Goal: Information Seeking & Learning: Learn about a topic

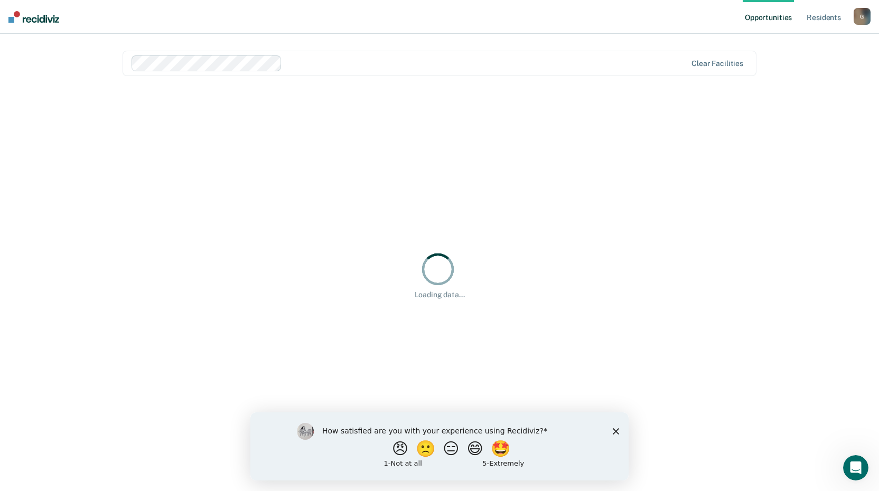
click at [616, 430] on polygon "Close survey" at bounding box center [615, 431] width 6 height 6
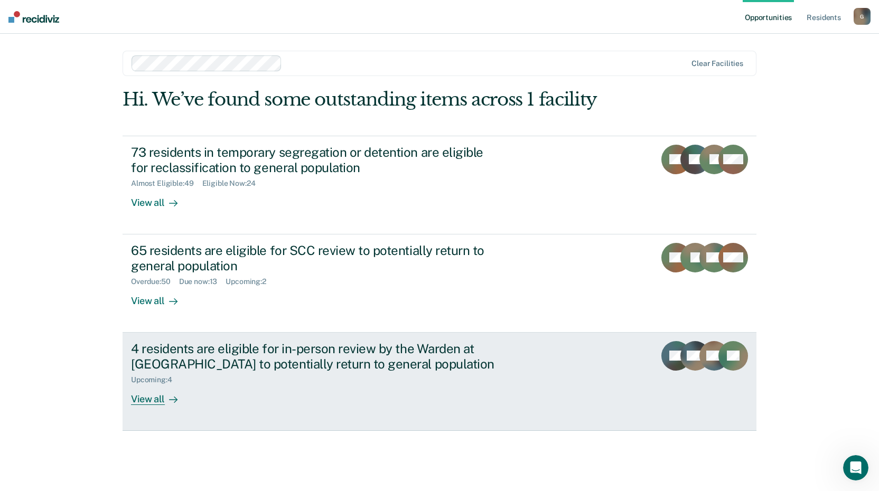
click at [389, 398] on div "4 residents are eligible for in-person review by the Warden at [GEOGRAPHIC_DATA…" at bounding box center [329, 373] width 396 height 64
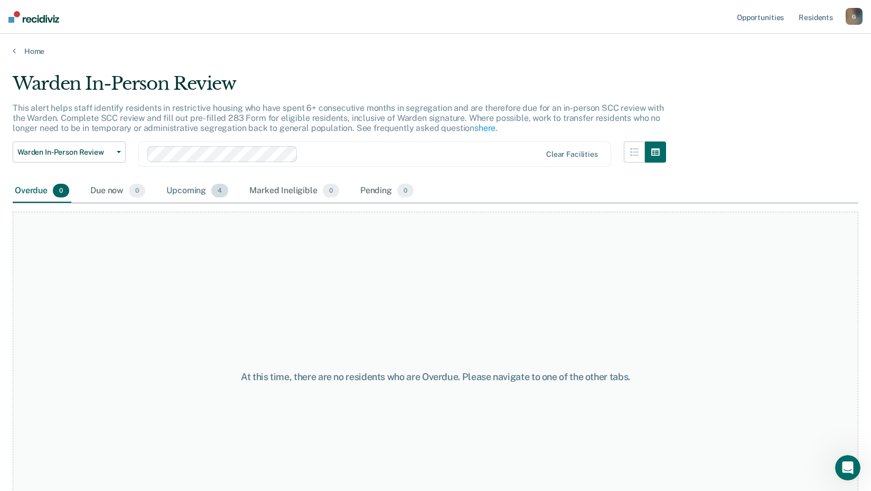
click at [177, 191] on div "Upcoming 4" at bounding box center [197, 191] width 66 height 23
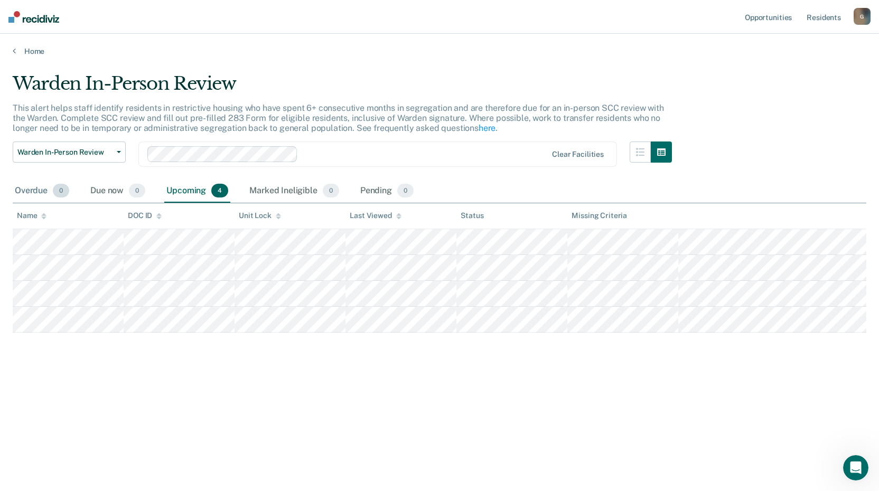
click at [43, 185] on div "Overdue 0" at bounding box center [42, 191] width 59 height 23
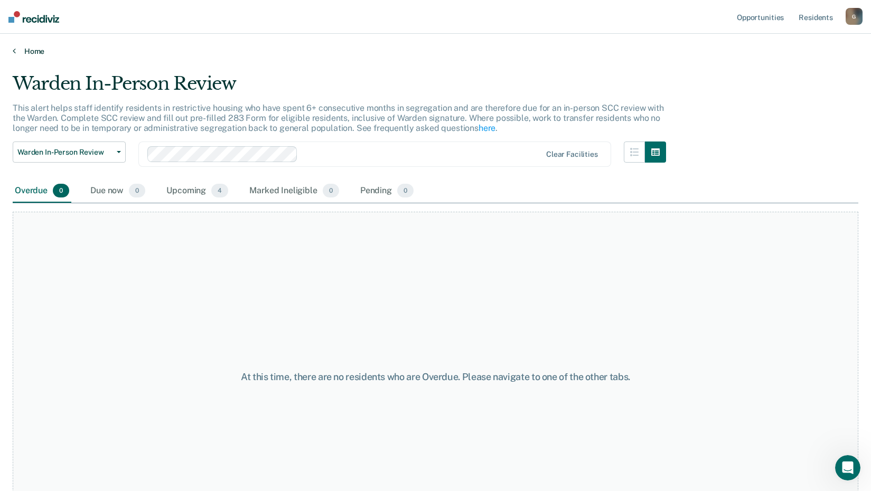
click at [29, 48] on link "Home" at bounding box center [435, 51] width 845 height 10
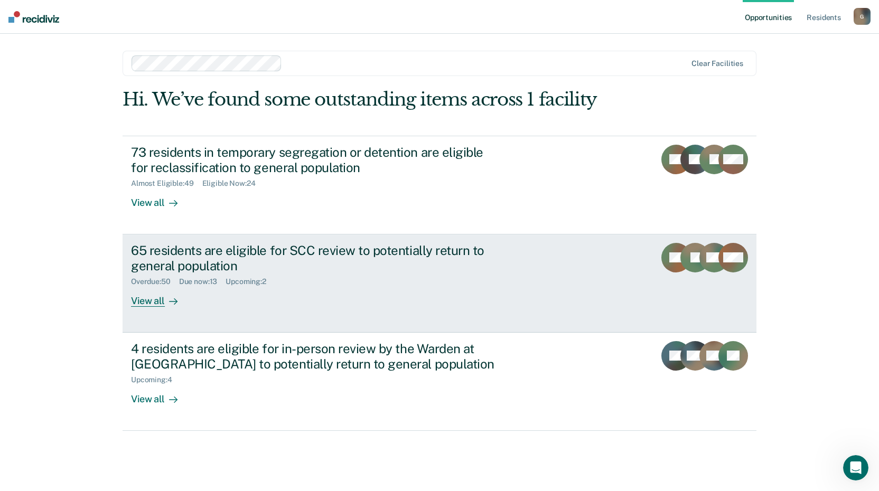
click at [328, 290] on div "65 residents are eligible for SCC review to potentially return to general popul…" at bounding box center [329, 275] width 396 height 64
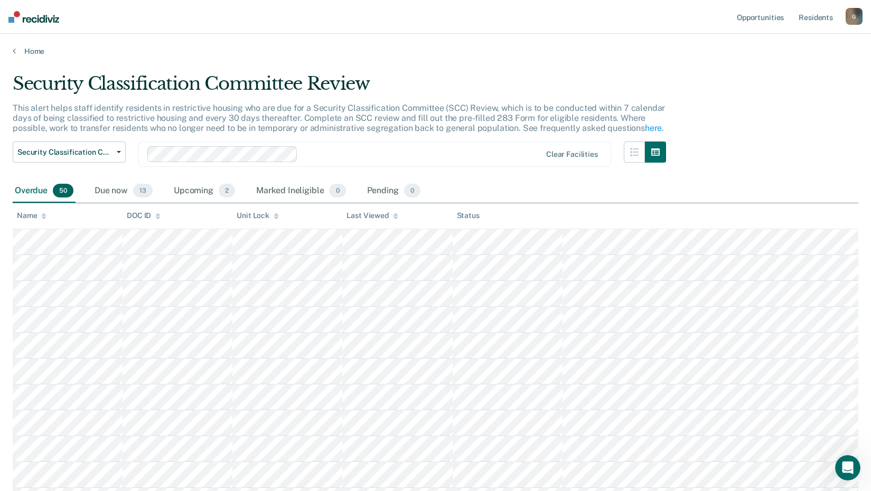
click at [33, 45] on div "Home" at bounding box center [435, 45] width 871 height 22
click at [33, 52] on link "Home" at bounding box center [435, 51] width 845 height 10
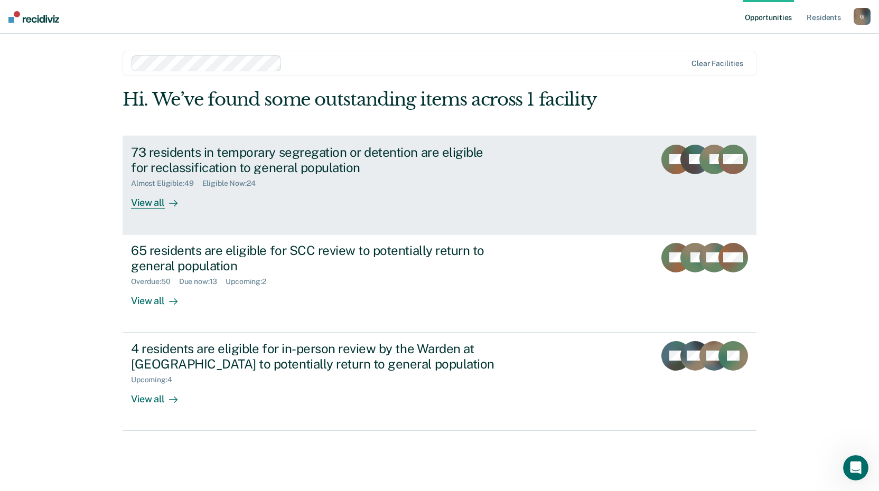
click at [451, 199] on div "73 residents in temporary segregation or detention are eligible for reclassific…" at bounding box center [329, 177] width 396 height 64
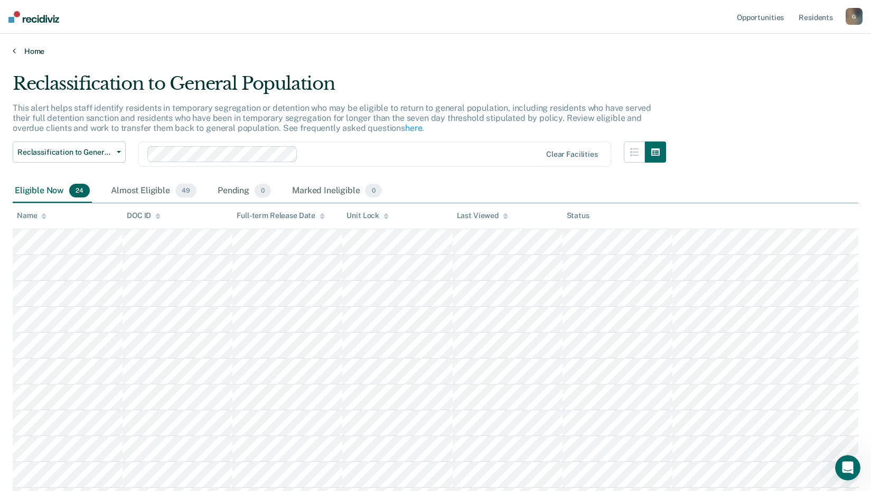
click at [26, 49] on link "Home" at bounding box center [435, 51] width 845 height 10
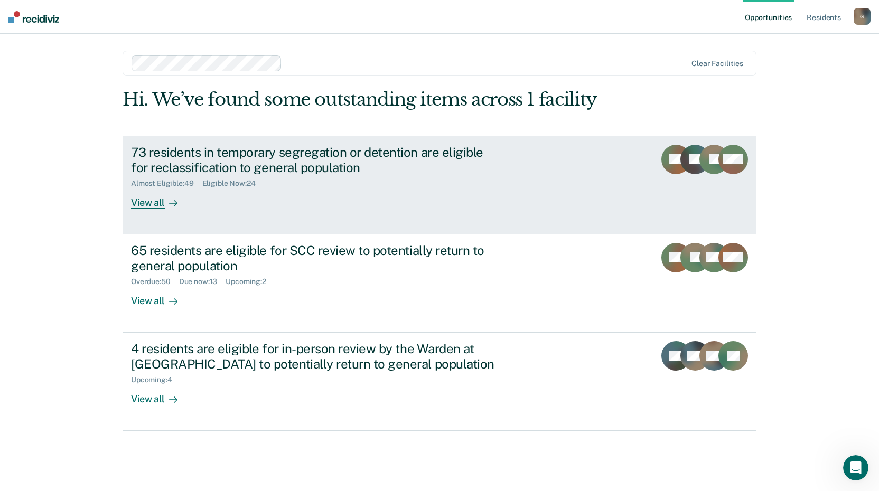
click at [378, 214] on link "73 residents in temporary segregation or detention are eligible for reclassific…" at bounding box center [439, 185] width 634 height 99
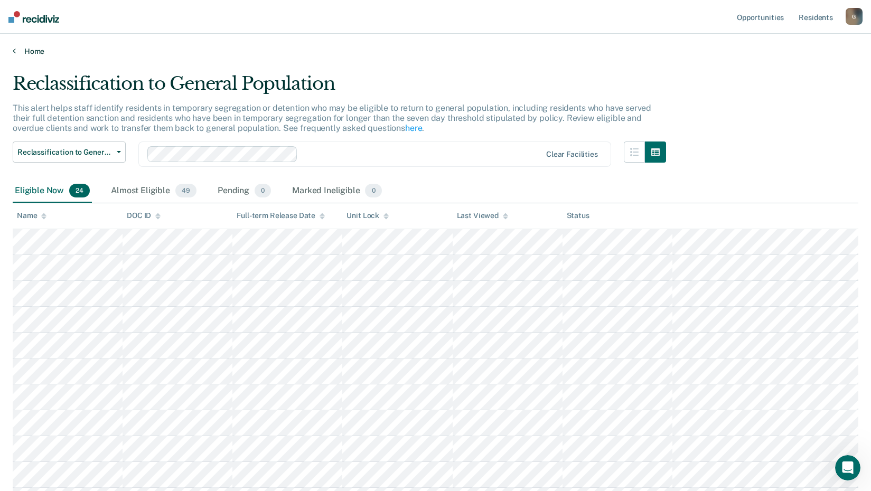
click at [27, 47] on link "Home" at bounding box center [435, 51] width 845 height 10
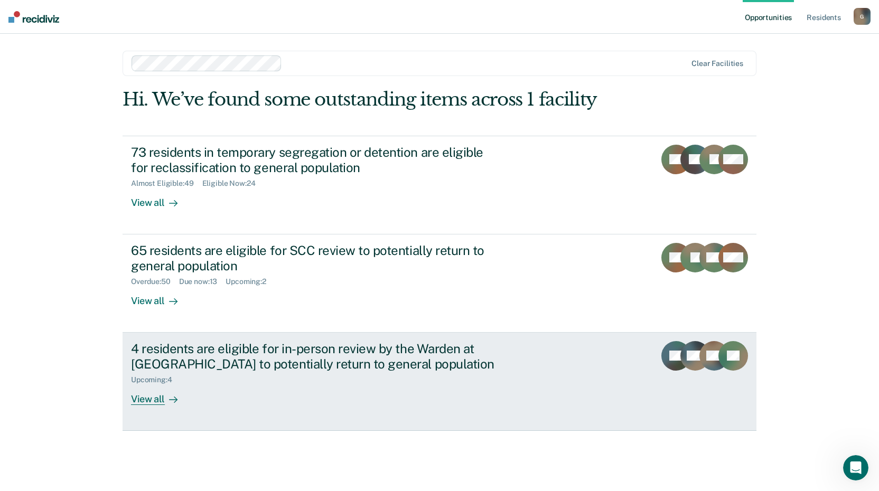
click at [328, 382] on div "Upcoming : 4" at bounding box center [316, 377] width 371 height 13
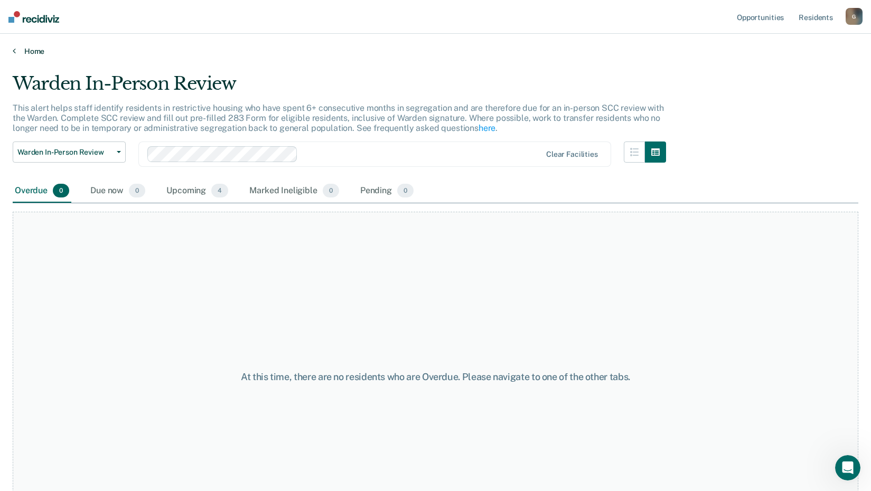
click at [29, 51] on link "Home" at bounding box center [435, 51] width 845 height 10
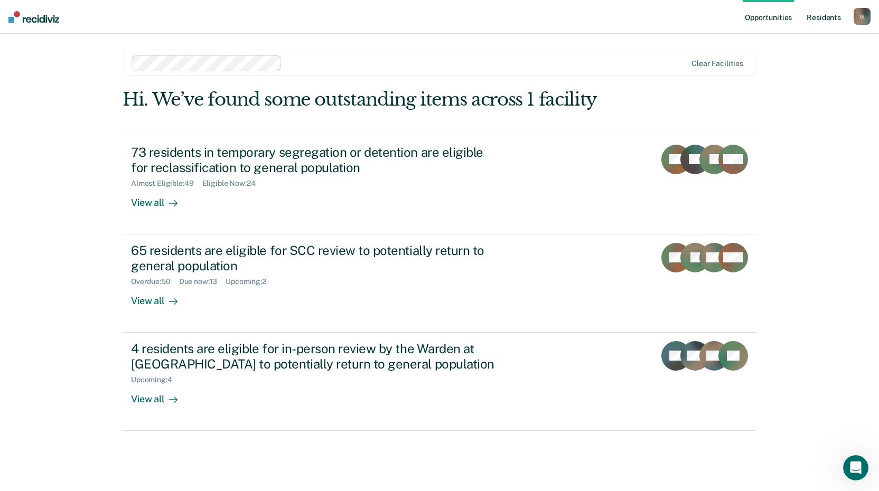
click at [819, 24] on link "Resident s" at bounding box center [823, 17] width 39 height 34
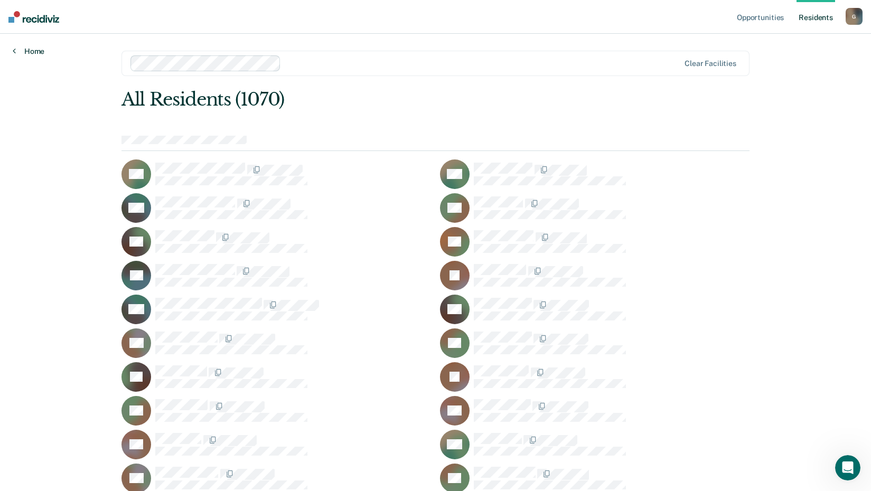
click at [35, 51] on link "Home" at bounding box center [29, 51] width 32 height 10
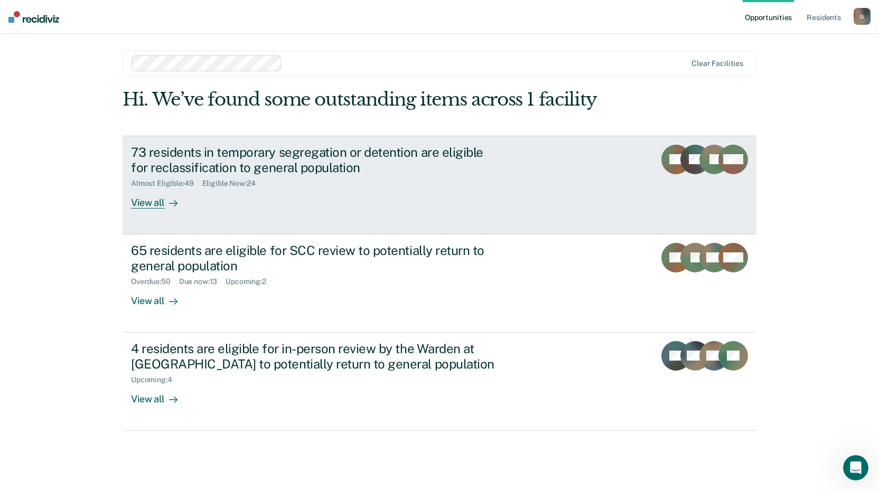
click at [610, 207] on link "73 residents in temporary segregation or detention are eligible for reclassific…" at bounding box center [439, 185] width 634 height 99
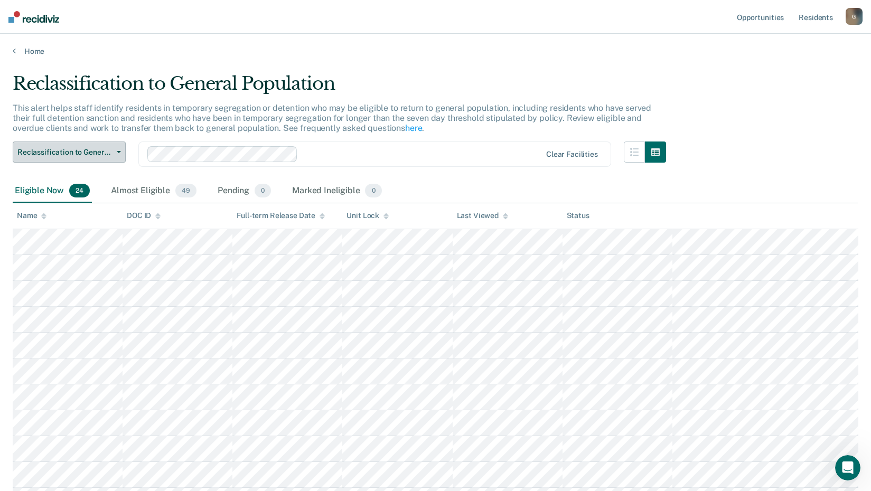
click at [125, 153] on button "Reclassification to General Population" at bounding box center [69, 152] width 113 height 21
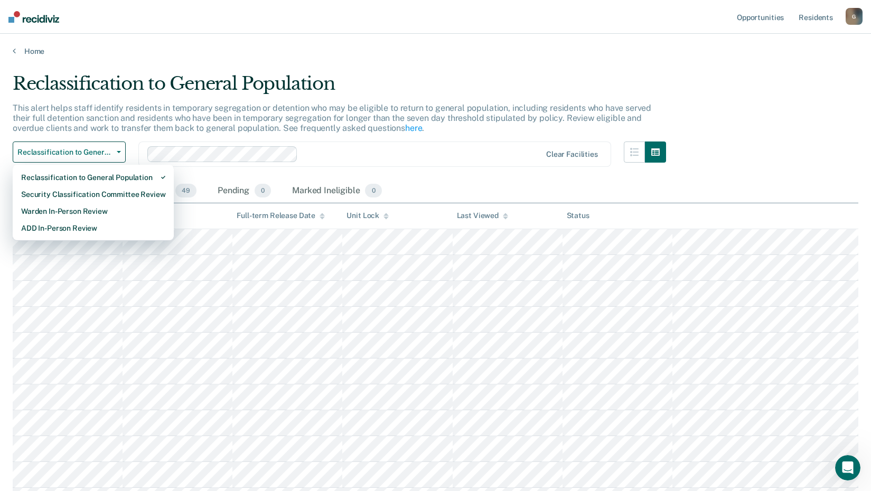
click at [130, 150] on div "Reclassification to General Population Reclassification to General Population S…" at bounding box center [339, 161] width 653 height 38
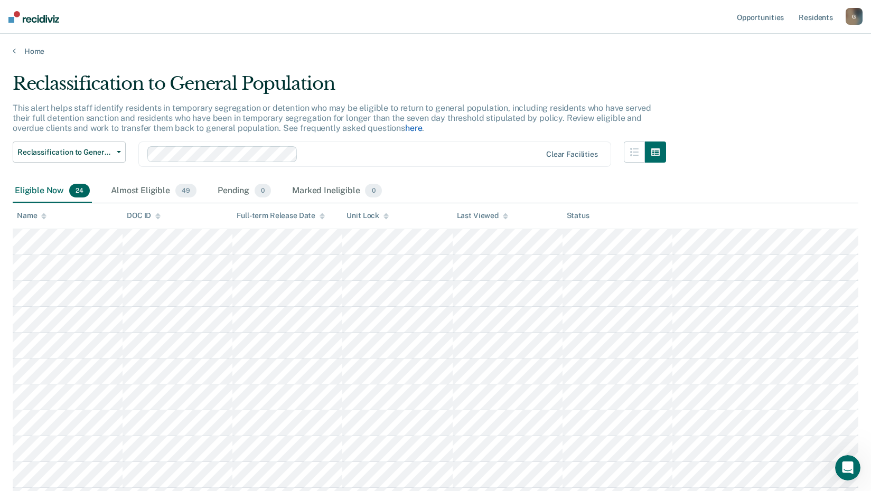
click at [405, 129] on link "here" at bounding box center [413, 128] width 17 height 10
